Goal: Information Seeking & Learning: Learn about a topic

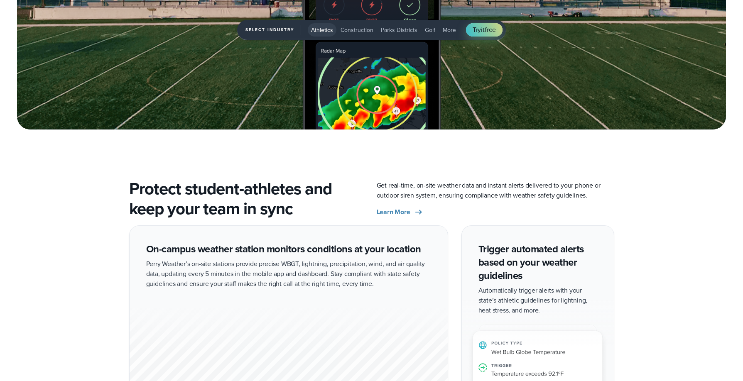
scroll to position [1318, 0]
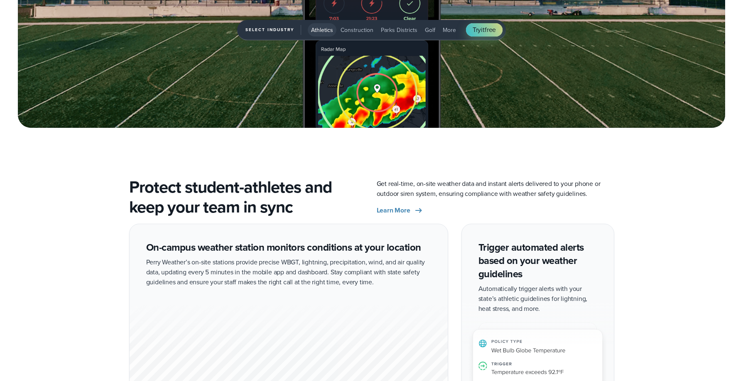
click at [425, 30] on span "Golf" at bounding box center [430, 30] width 10 height 9
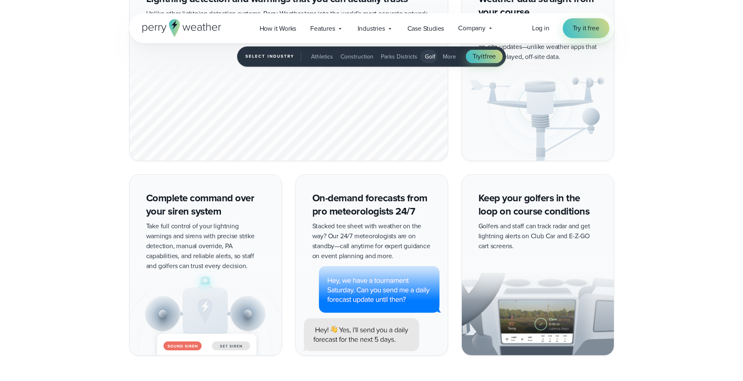
scroll to position [1565, 0]
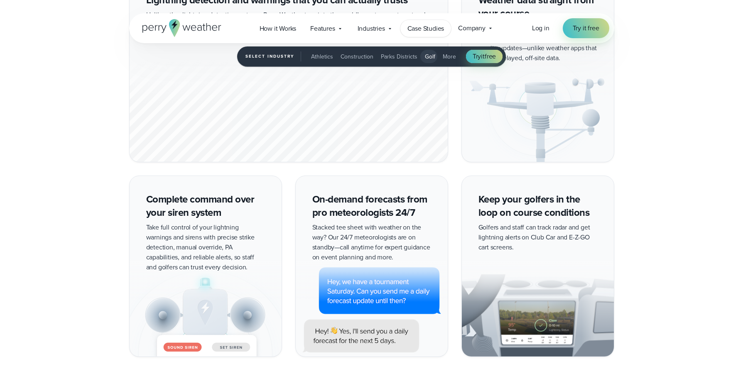
click at [431, 26] on span "Case Studies" at bounding box center [426, 29] width 37 height 10
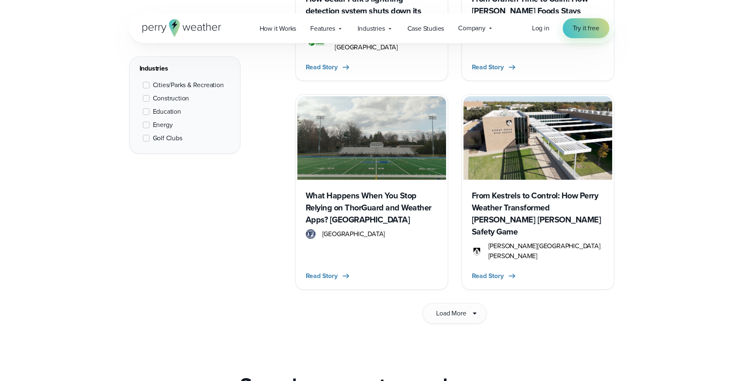
scroll to position [1275, 0]
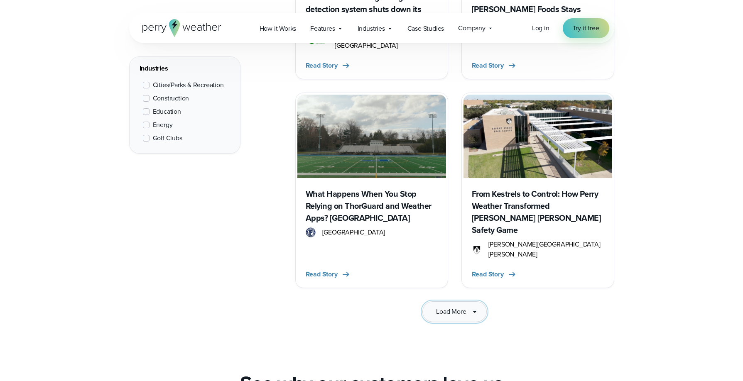
click at [474, 307] on icon at bounding box center [475, 312] width 10 height 10
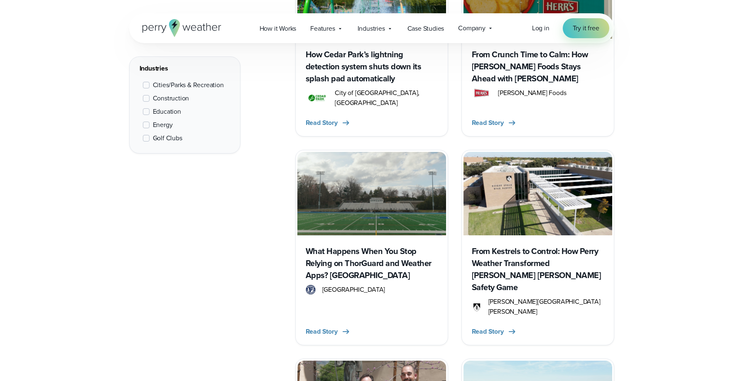
scroll to position [1216, 0]
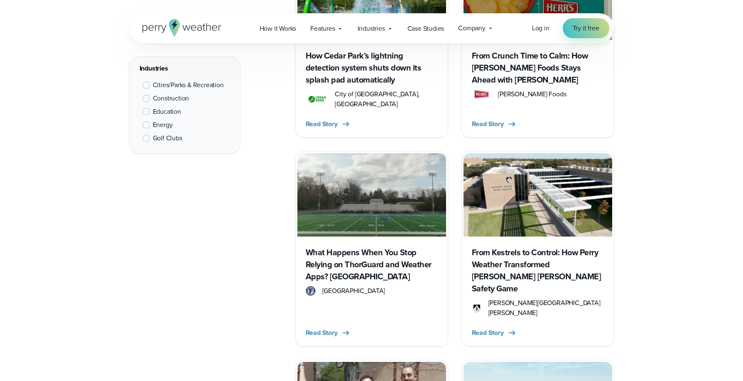
click at [339, 247] on h3 "What Happens When You Stop Relying on ThorGuard and Weather Apps? [GEOGRAPHIC_D…" at bounding box center [372, 265] width 132 height 36
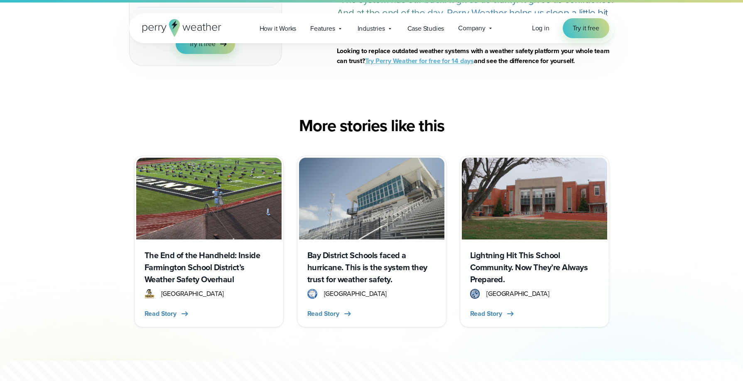
scroll to position [2765, 0]
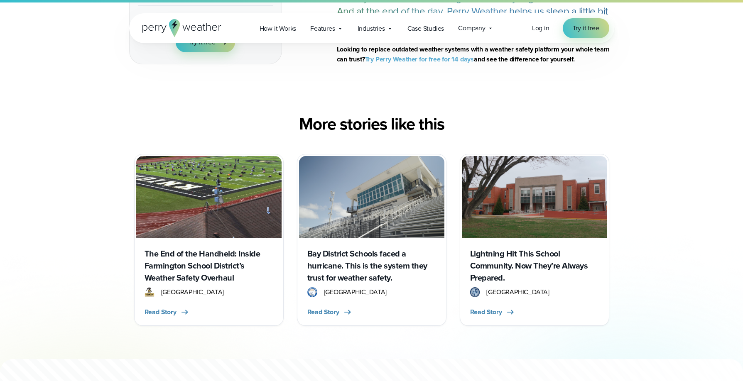
click at [340, 248] on h3 "Bay District Schools faced a hurricane. This is the system they trust for weath…" at bounding box center [371, 266] width 129 height 36
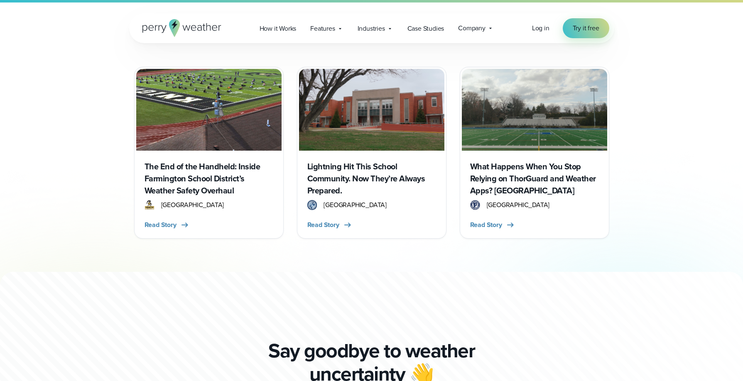
scroll to position [3352, 0]
